Goal: Information Seeking & Learning: Learn about a topic

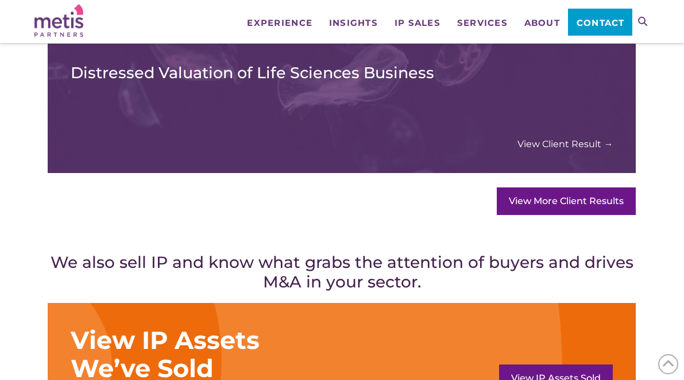
scroll to position [1205, 0]
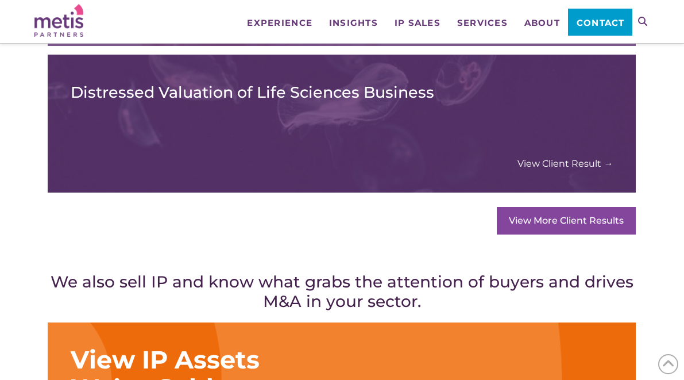
click at [545, 218] on link "View More Client Results" at bounding box center [566, 221] width 139 height 28
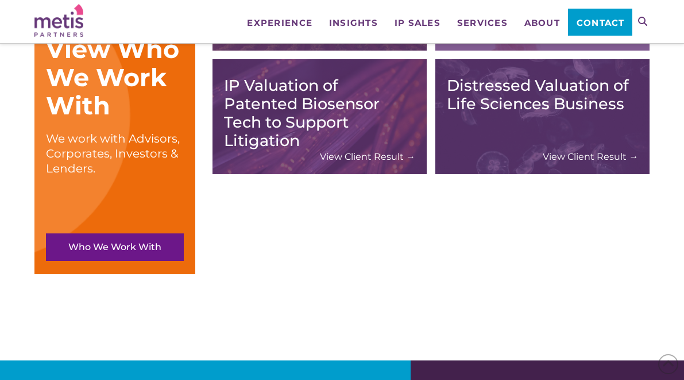
scroll to position [526, 0]
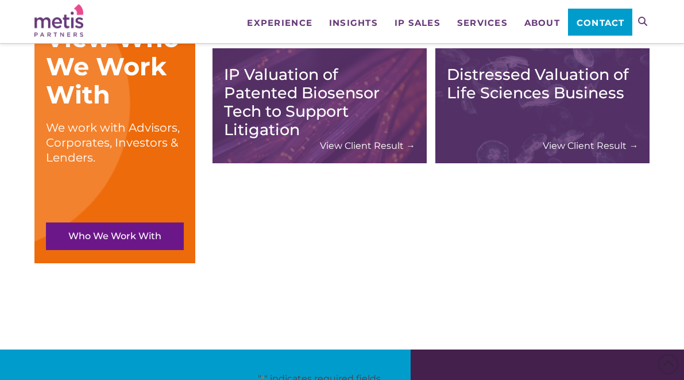
click at [561, 149] on link "View Client Result →" at bounding box center [590, 146] width 95 height 12
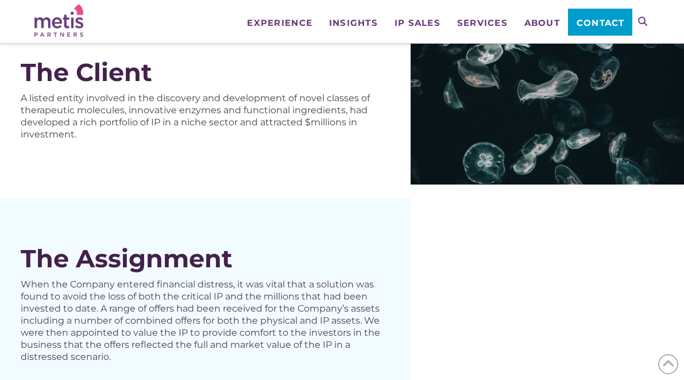
scroll to position [140, 0]
